Goal: Task Accomplishment & Management: Manage account settings

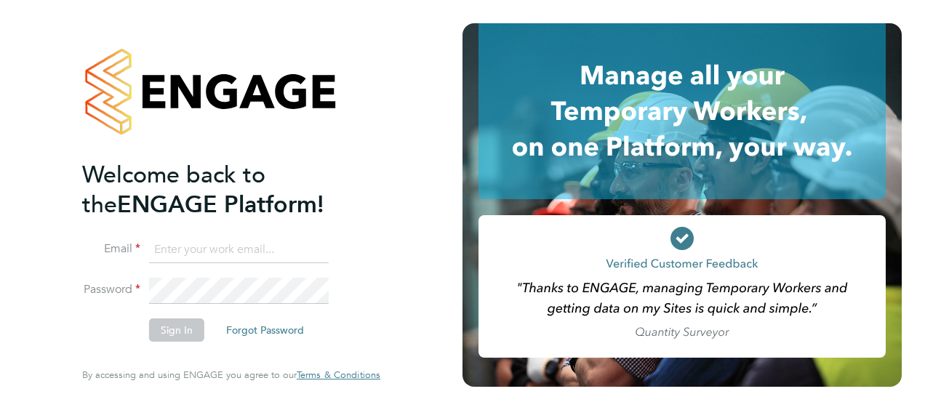
type input "sarah.hennebry@justice.gov.uk"
click at [169, 330] on button "Sign In" at bounding box center [176, 330] width 55 height 23
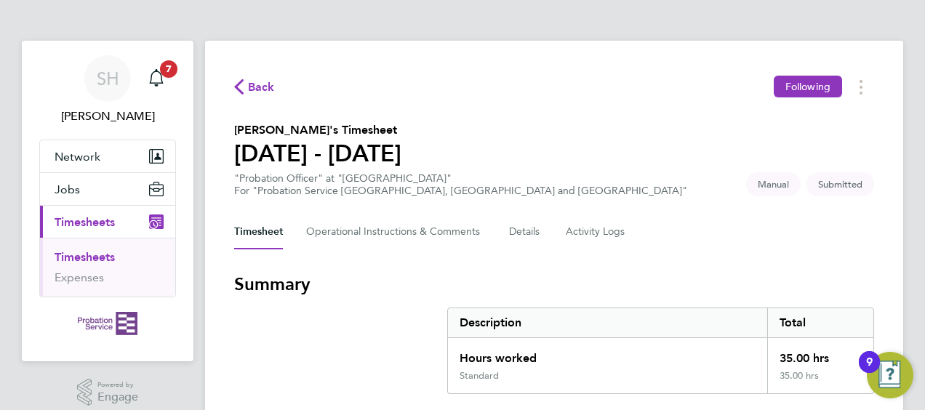
click at [733, 273] on h3 "Summary" at bounding box center [554, 284] width 640 height 23
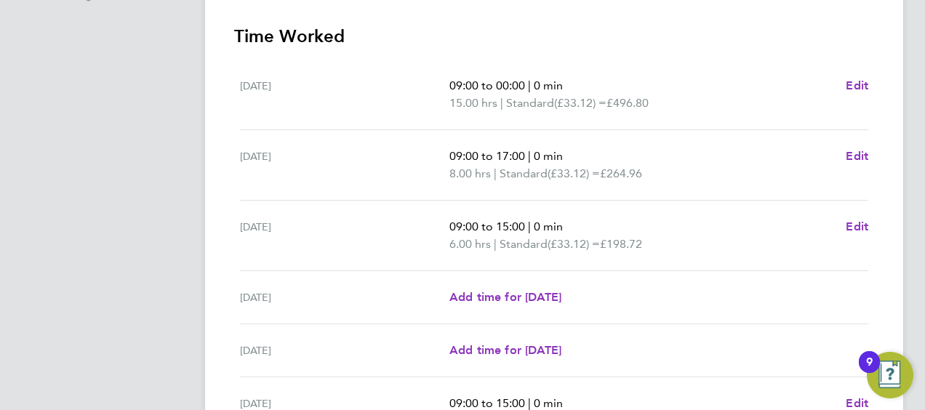
scroll to position [407, 0]
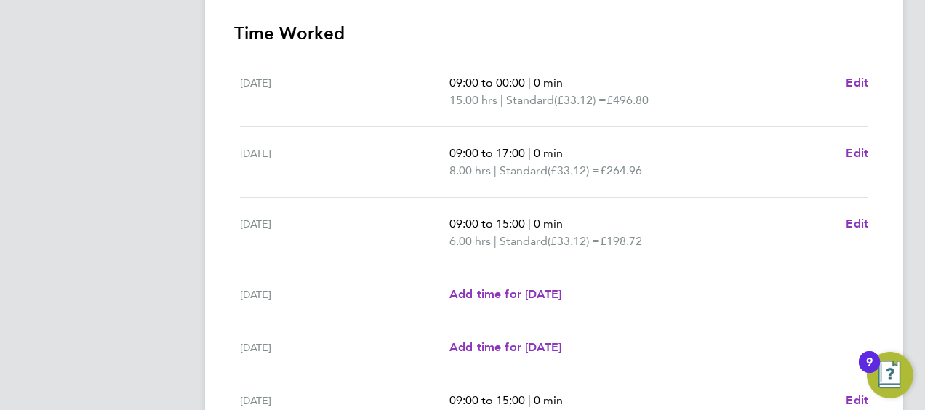
click at [741, 201] on div "Wed 27 Aug 09:00 to 15:00 | 0 min 6.00 hrs | Standard (£33.12) = £198.72 Edit" at bounding box center [554, 233] width 629 height 71
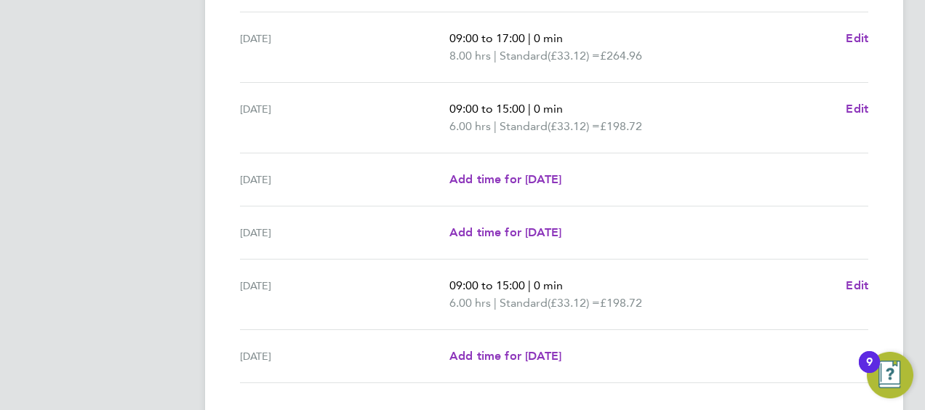
scroll to position [524, 0]
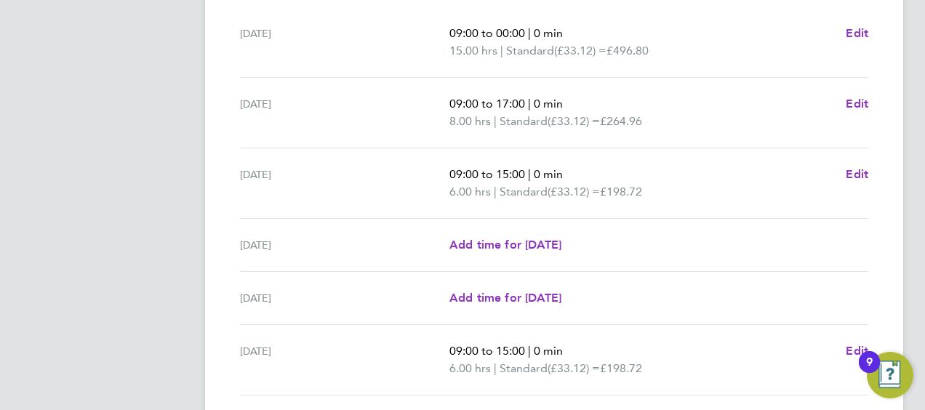
scroll to position [436, 0]
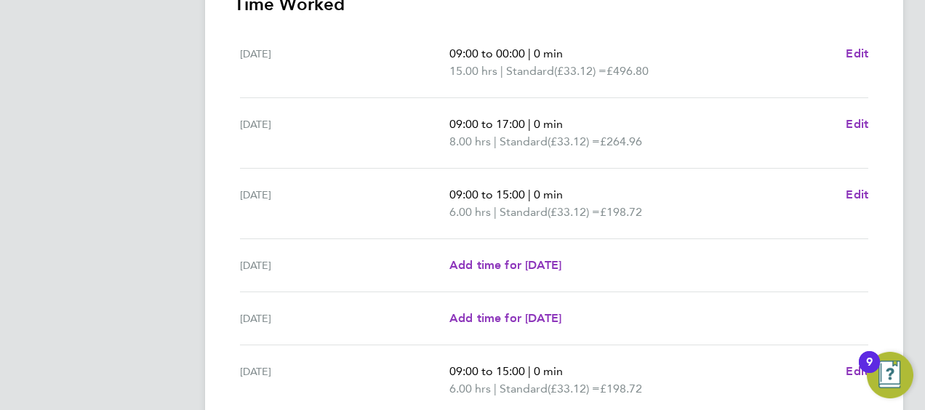
click at [805, 292] on div "Fri 29 Aug Add time for Fri 29 Aug Add time for Fri 29 Aug" at bounding box center [554, 318] width 629 height 53
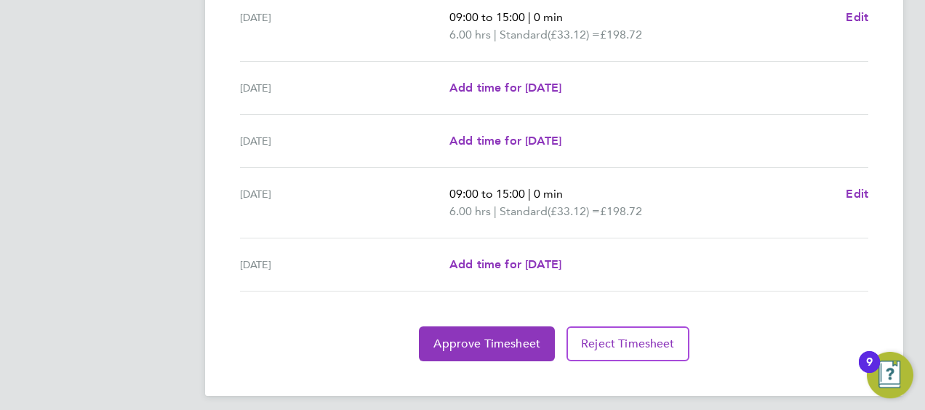
scroll to position [621, 0]
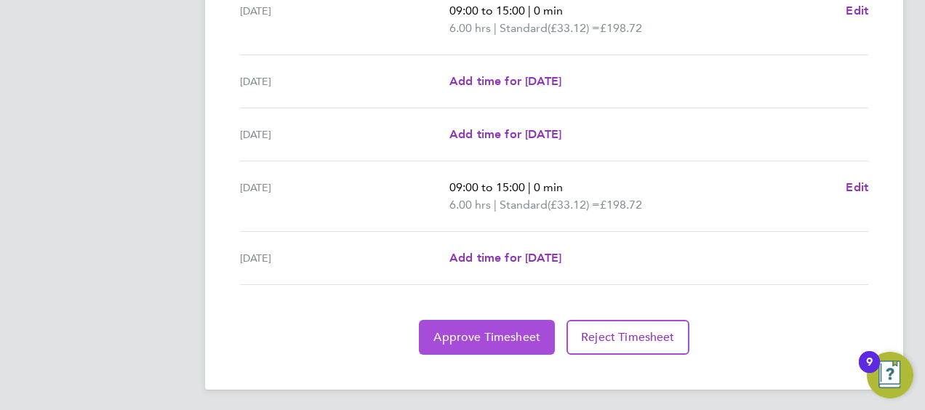
click at [518, 326] on button "Approve Timesheet" at bounding box center [487, 337] width 136 height 35
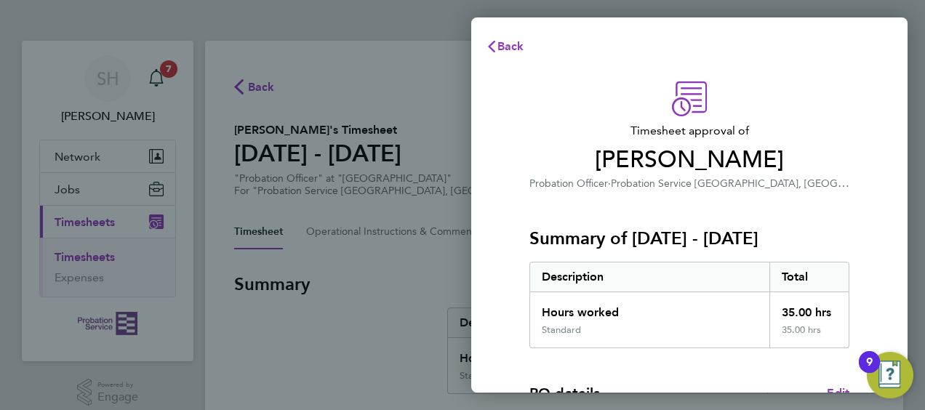
click at [878, 126] on div "Timesheet approval of Nicole Nyamwiza Probation Officer · Probation Service Ken…" at bounding box center [689, 371] width 436 height 615
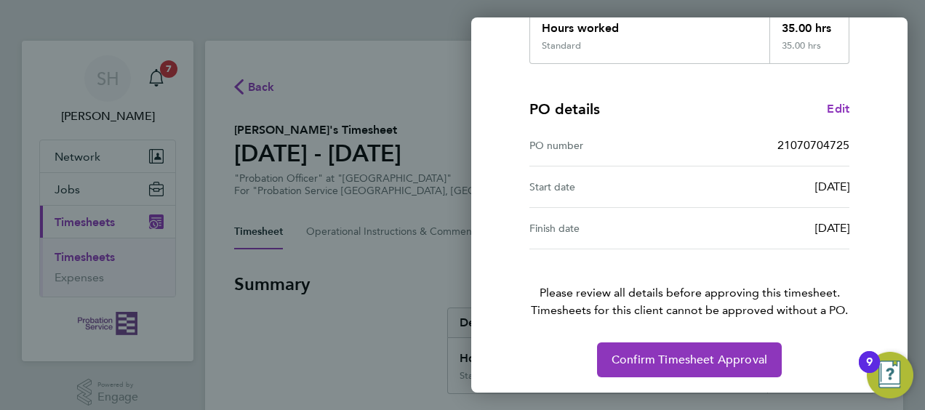
scroll to position [285, 0]
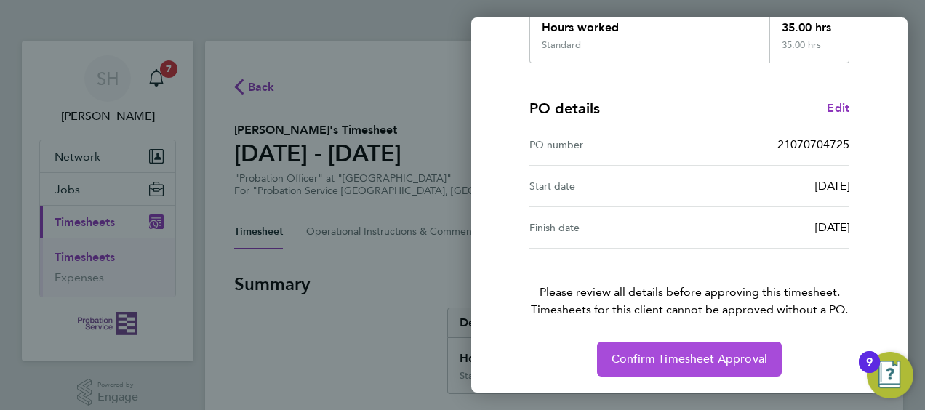
click at [727, 346] on button "Confirm Timesheet Approval" at bounding box center [689, 359] width 185 height 35
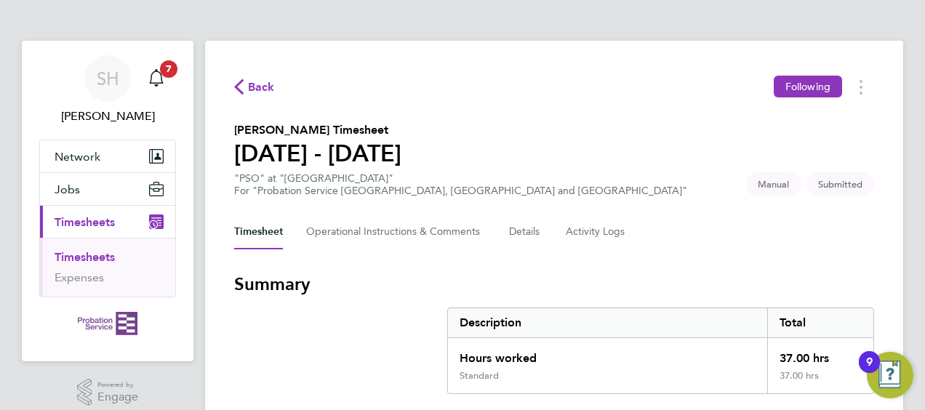
click at [852, 276] on h3 "Summary" at bounding box center [554, 284] width 640 height 23
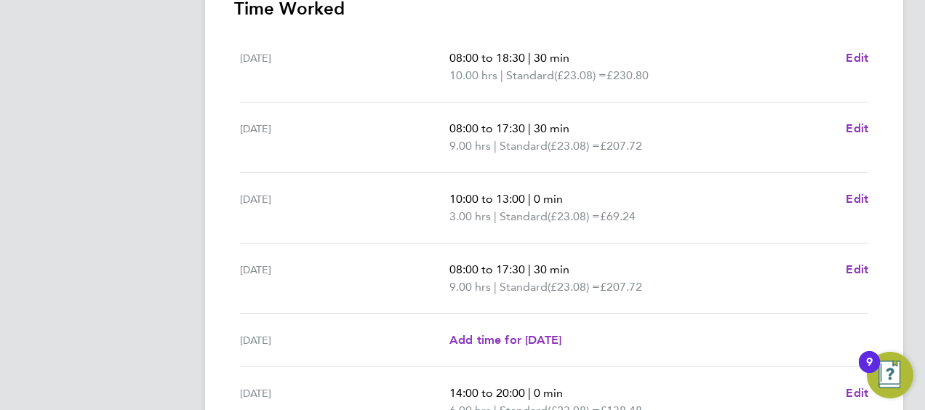
scroll to position [436, 0]
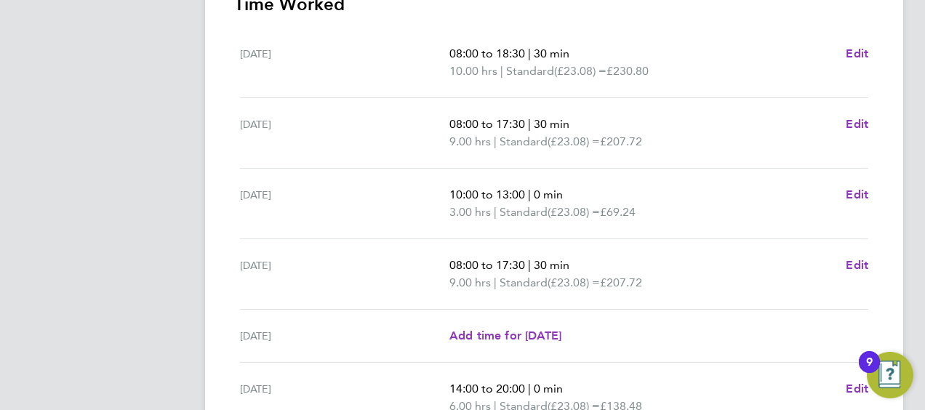
click at [918, 178] on div "SH Sarah Hennebry Notifications 7 Applications: Network Sites Jobs Placements C…" at bounding box center [462, 89] width 925 height 1051
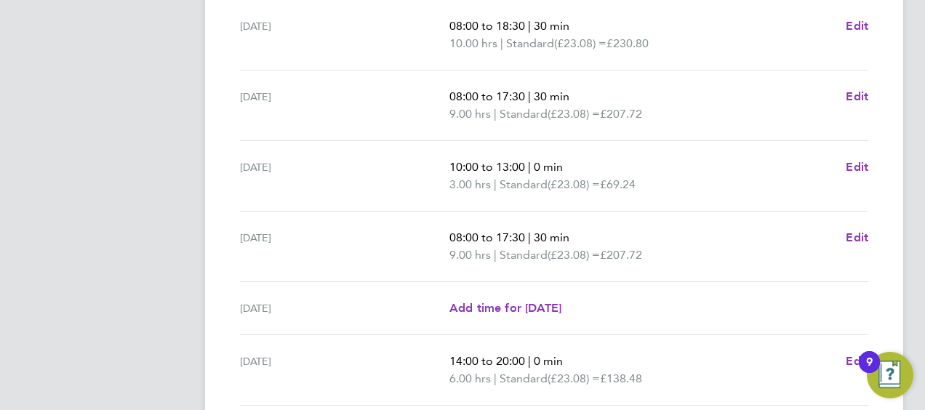
scroll to position [463, 0]
click at [886, 217] on div "Back Following Nicola Champion's Timesheet 25 - 31 Aug 2025 "PSO" at "Woodbridg…" at bounding box center [554, 70] width 698 height 987
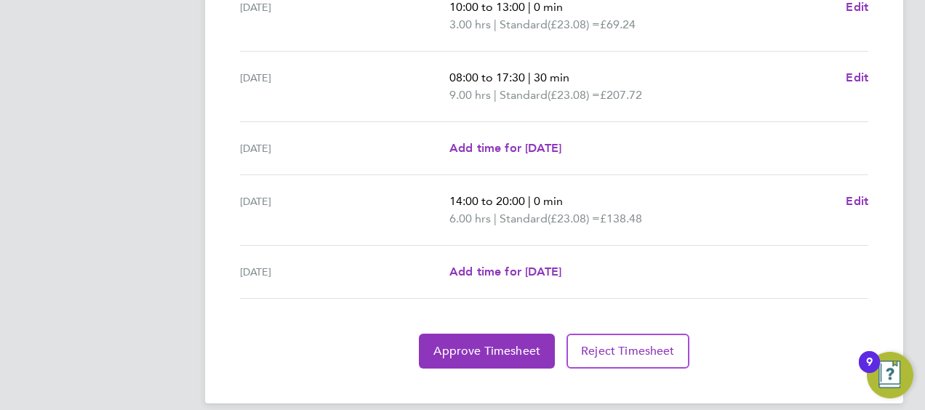
scroll to position [638, 0]
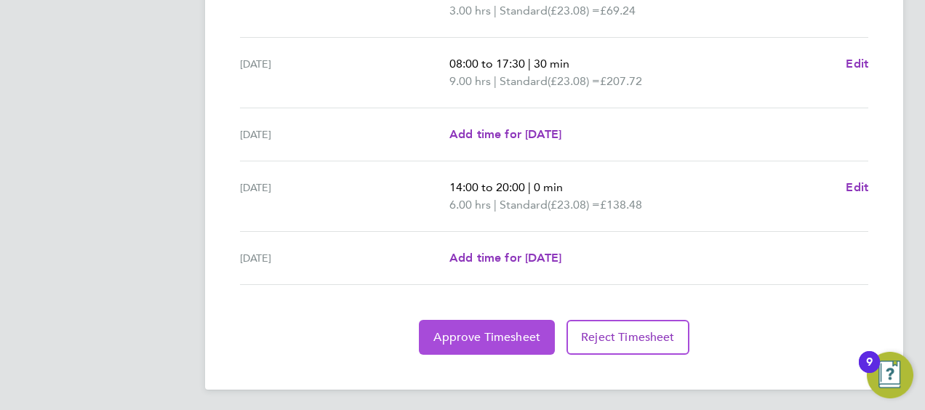
click at [488, 346] on button "Approve Timesheet" at bounding box center [487, 337] width 136 height 35
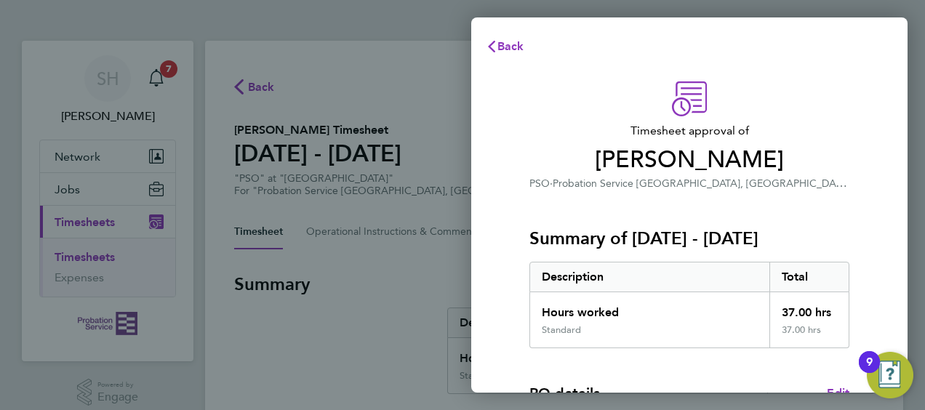
click at [882, 110] on div "Timesheet approval of Nicola Champion PSO · Probation Service Kent, Surrey and …" at bounding box center [689, 371] width 436 height 615
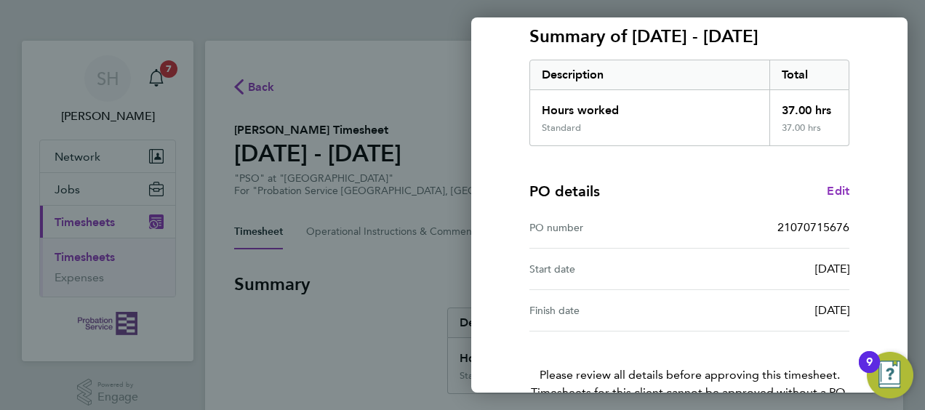
scroll to position [285, 0]
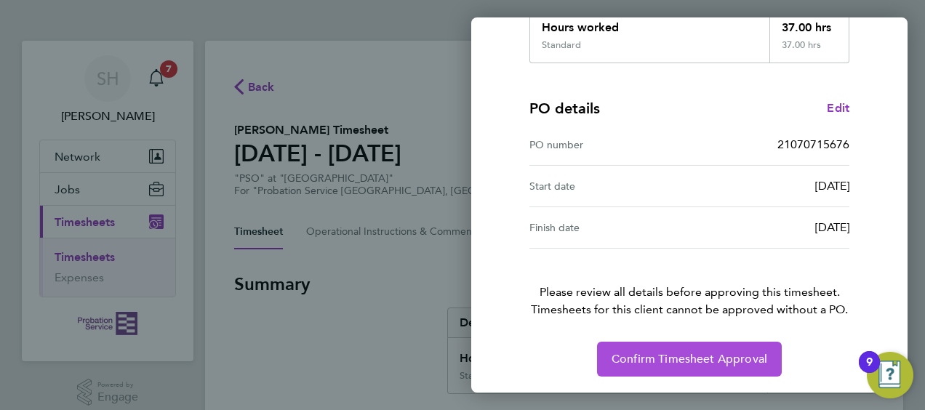
click at [708, 362] on span "Confirm Timesheet Approval" at bounding box center [690, 359] width 156 height 15
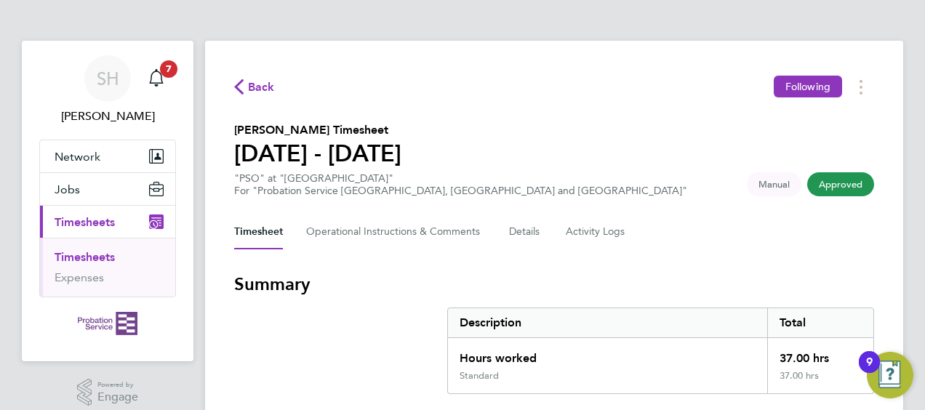
click at [104, 254] on link "Timesheets" at bounding box center [85, 257] width 60 height 14
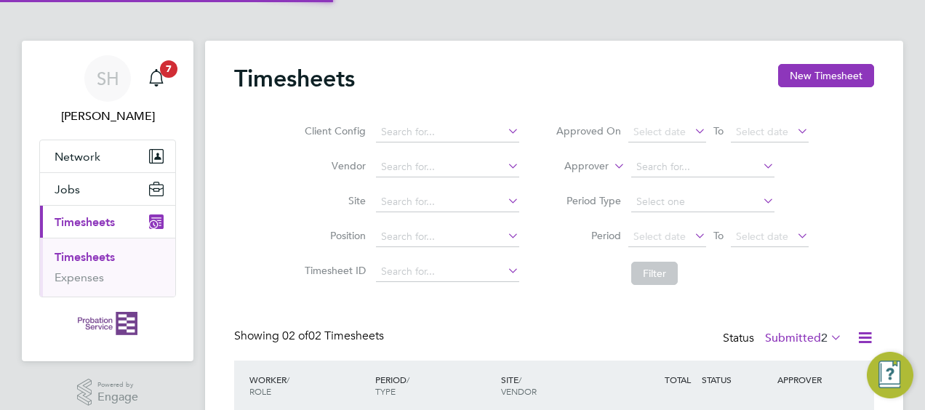
scroll to position [36, 126]
click at [923, 47] on div "SH Sarah Hennebry Notifications 7 Applications: Network Sites Jobs Placements C…" at bounding box center [462, 280] width 925 height 560
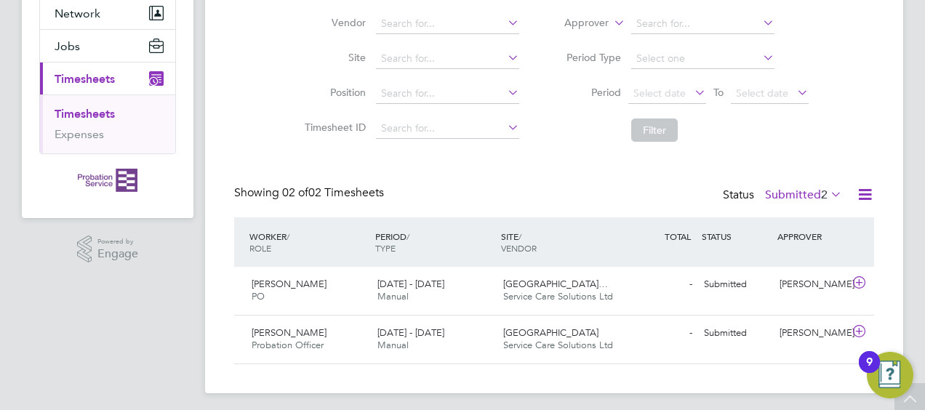
scroll to position [148, 0]
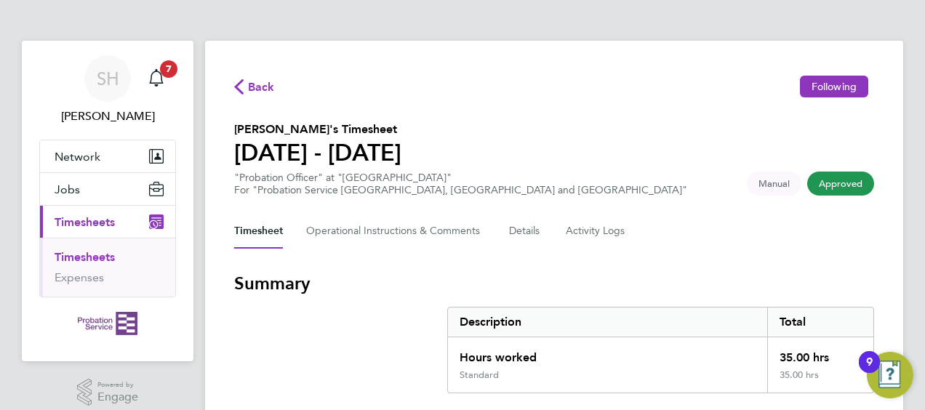
click at [86, 255] on link "Timesheets" at bounding box center [85, 257] width 60 height 14
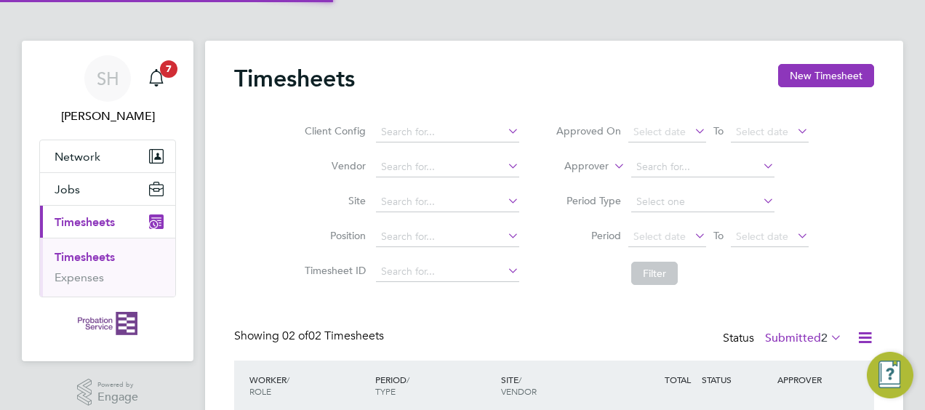
scroll to position [36, 126]
click at [915, 61] on div "SH Sarah Hennebry Notifications 7 Applications: Network Sites Jobs Placements C…" at bounding box center [462, 280] width 925 height 560
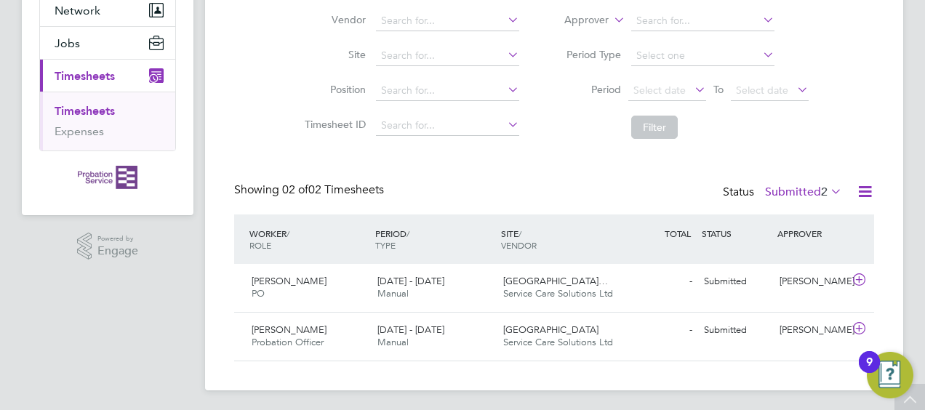
scroll to position [148, 0]
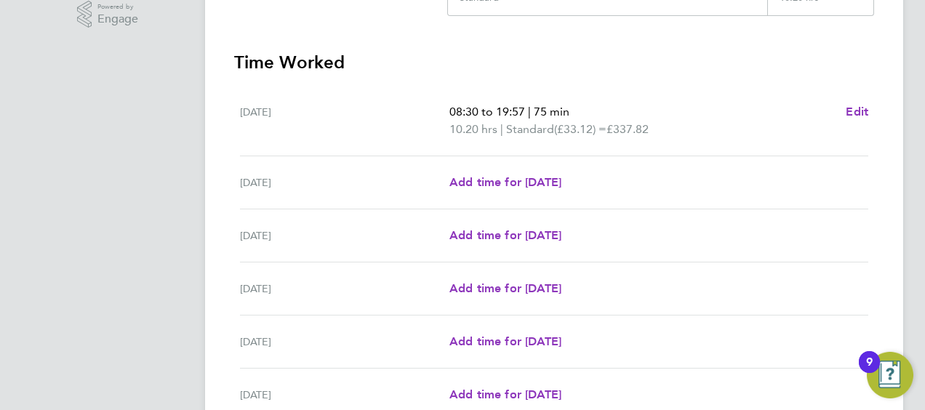
scroll to position [407, 0]
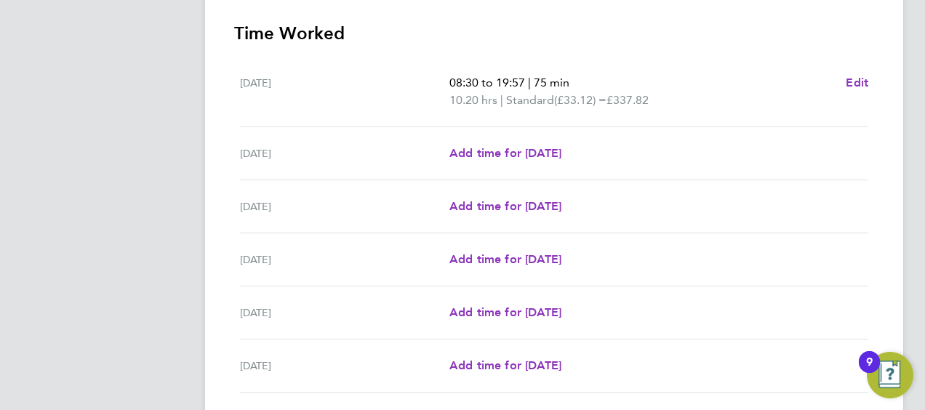
click at [881, 176] on div "Back Following [PERSON_NAME] Timesheet [DATE] - [DATE] "PO" at "[GEOGRAPHIC_DAT…" at bounding box center [554, 91] width 698 height 917
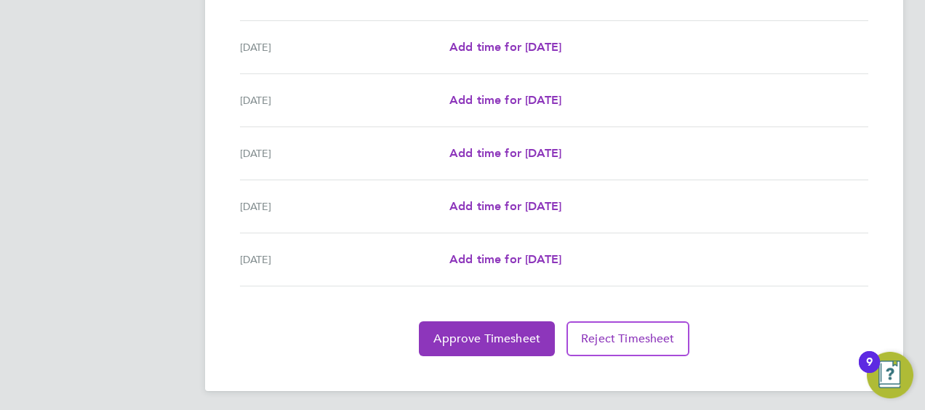
scroll to position [568, 0]
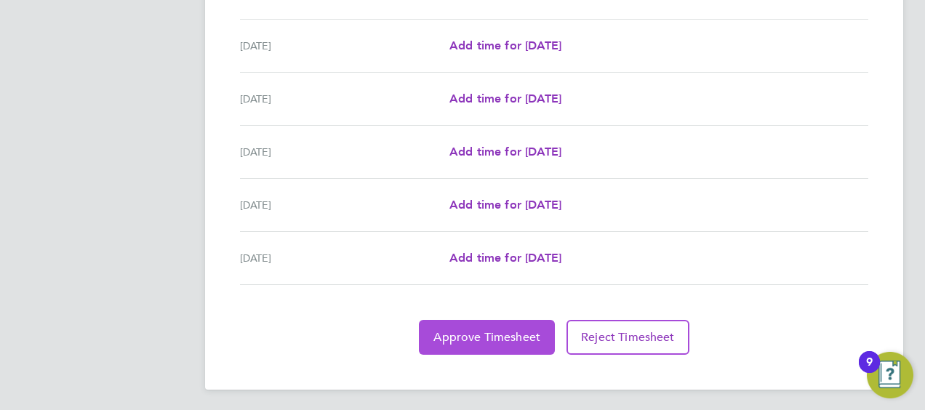
click at [527, 335] on span "Approve Timesheet" at bounding box center [487, 337] width 107 height 15
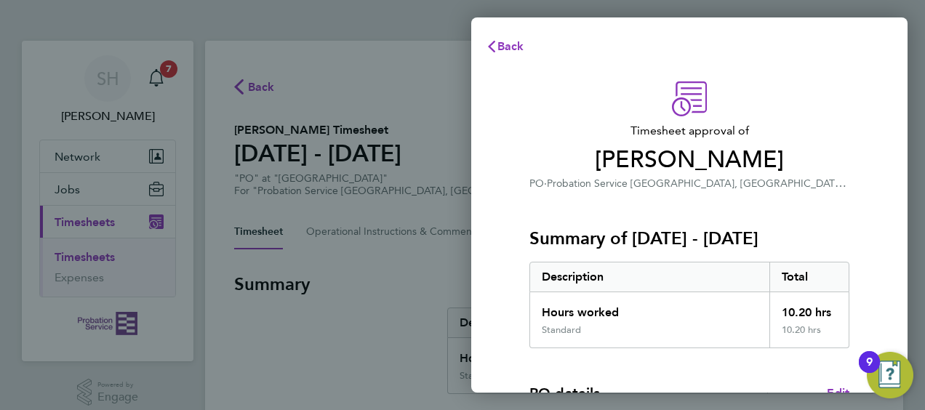
click at [831, 339] on div "10.20 hrs" at bounding box center [810, 335] width 80 height 23
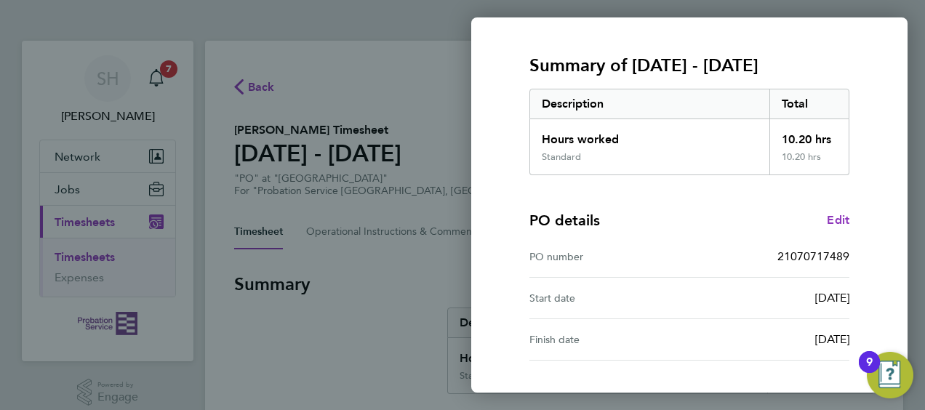
scroll to position [285, 0]
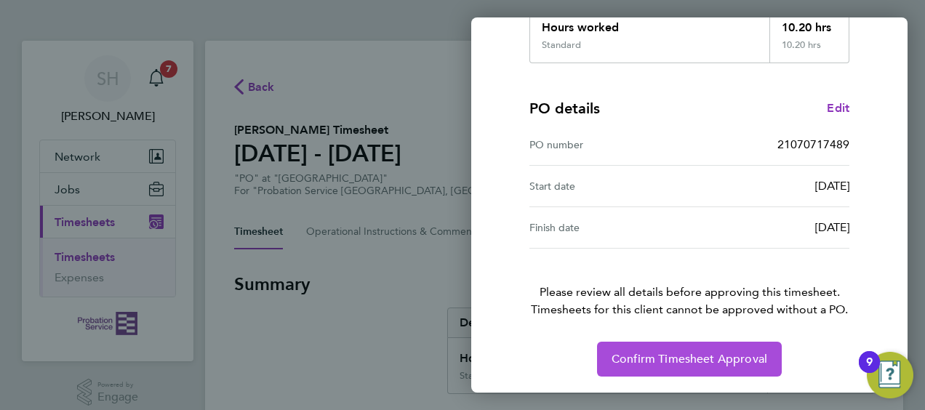
click at [698, 346] on button "Confirm Timesheet Approval" at bounding box center [689, 359] width 185 height 35
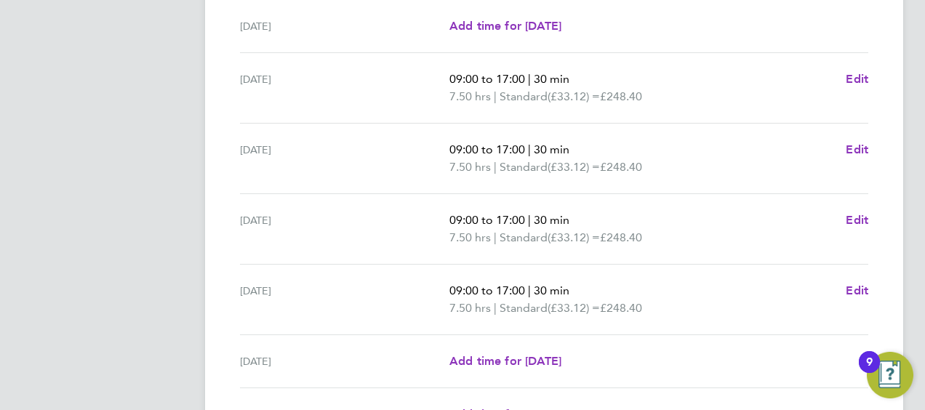
scroll to position [466, 0]
click at [340, 338] on div "[DATE] Add time for [DATE] Add time for [DATE]" at bounding box center [554, 360] width 629 height 53
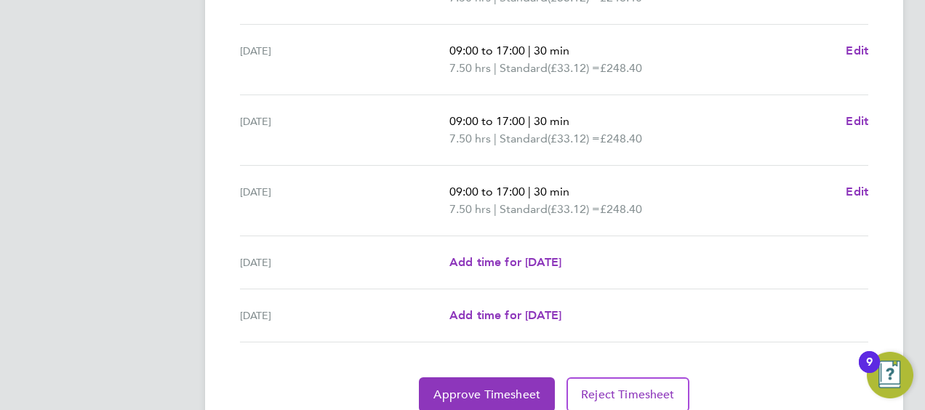
scroll to position [582, 0]
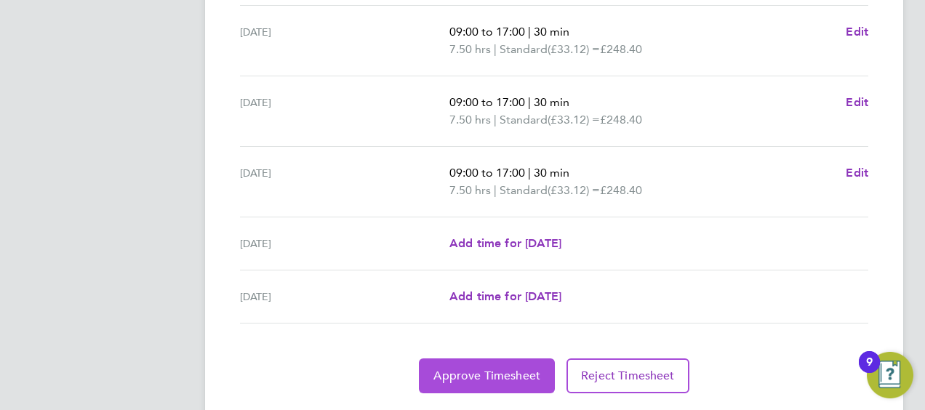
click at [466, 378] on span "Approve Timesheet" at bounding box center [487, 376] width 107 height 15
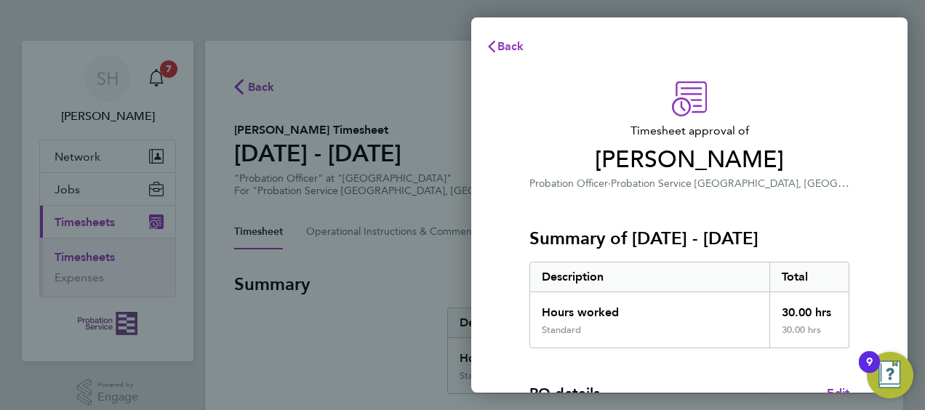
click at [567, 326] on div "Standard" at bounding box center [561, 330] width 39 height 12
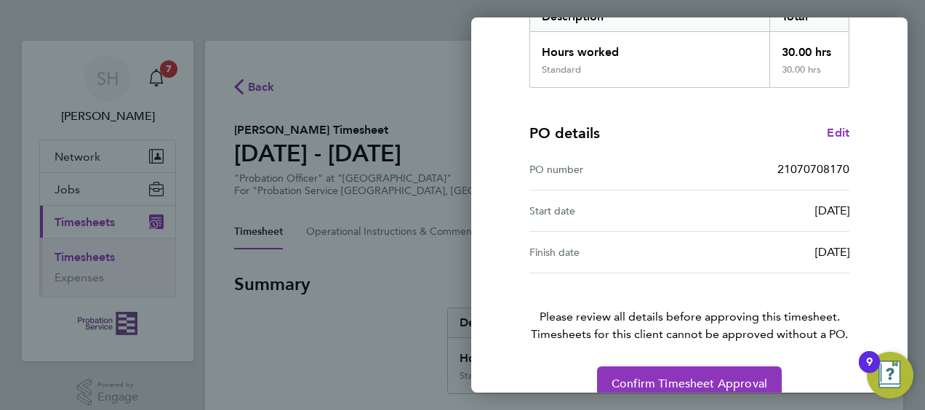
scroll to position [285, 0]
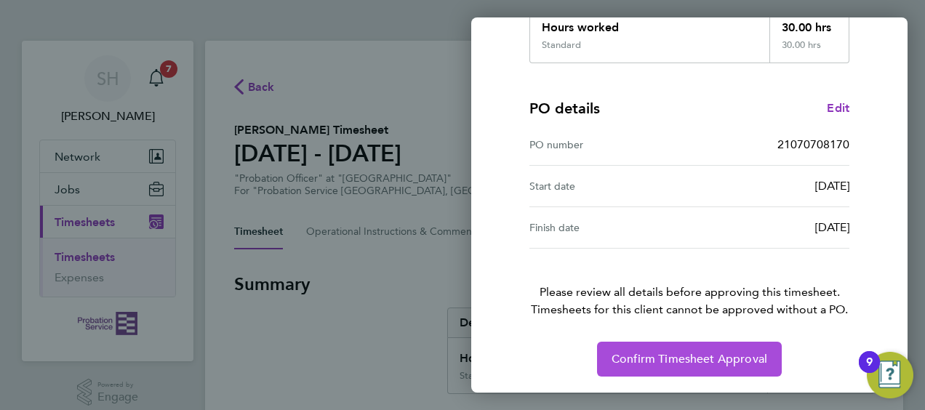
click at [677, 370] on button "Confirm Timesheet Approval" at bounding box center [689, 359] width 185 height 35
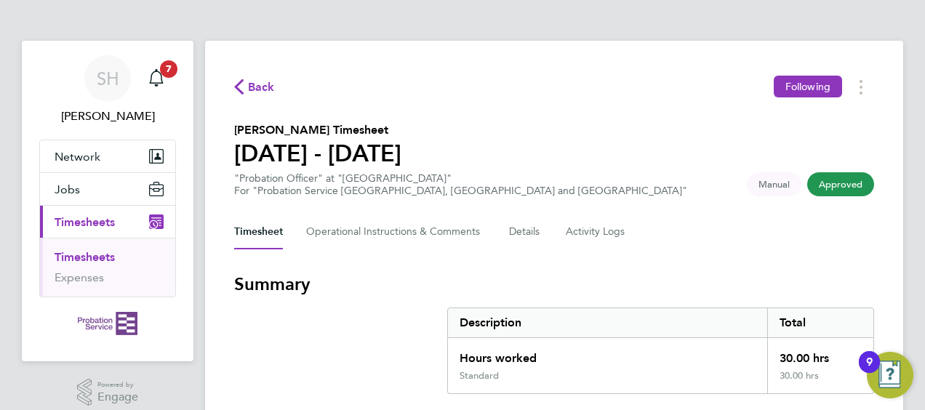
click at [92, 250] on link "Timesheets" at bounding box center [85, 257] width 60 height 14
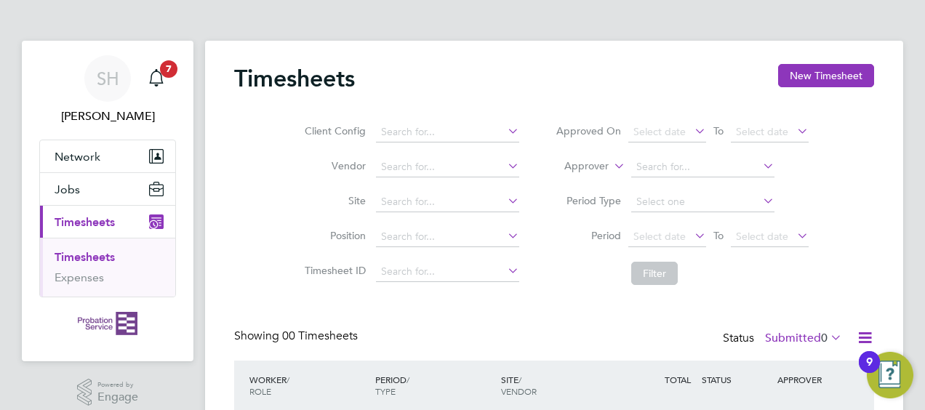
click at [906, 70] on div "SH [PERSON_NAME] Notifications 7 Applications: Network Sites Jobs Placements Cu…" at bounding box center [462, 265] width 925 height 531
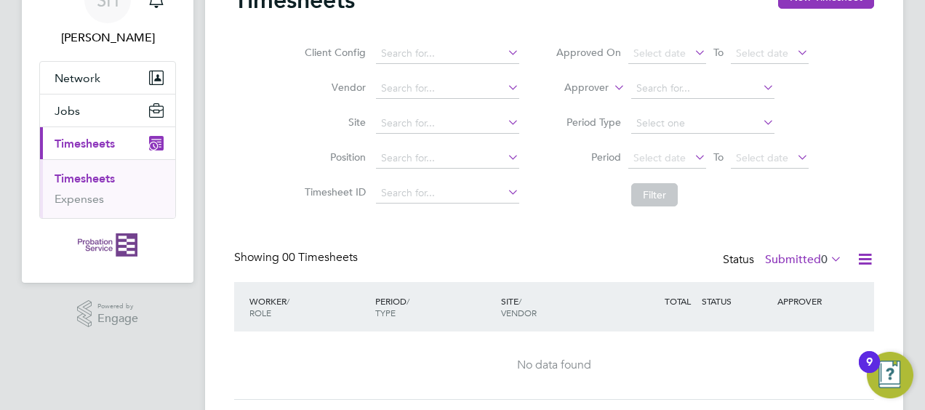
scroll to position [119, 0]
